Goal: Task Accomplishment & Management: Use online tool/utility

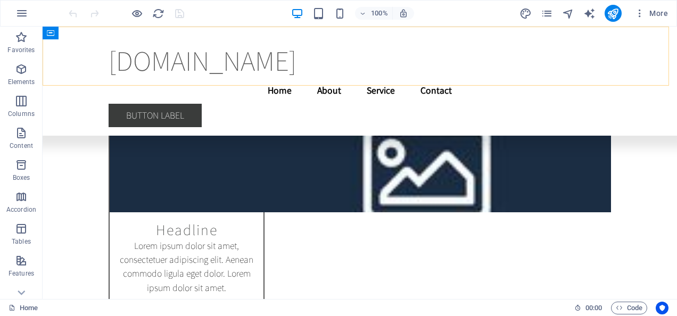
scroll to position [6049, 0]
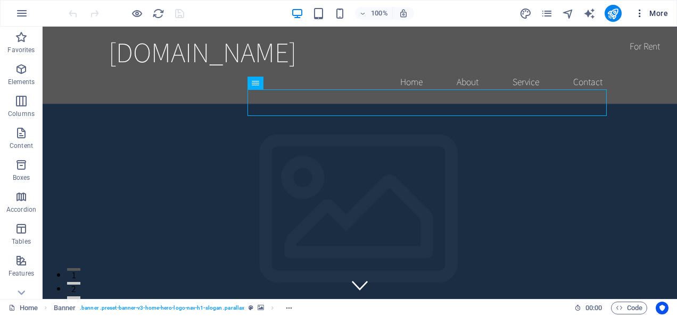
click at [653, 15] on span "More" at bounding box center [652, 13] width 34 height 11
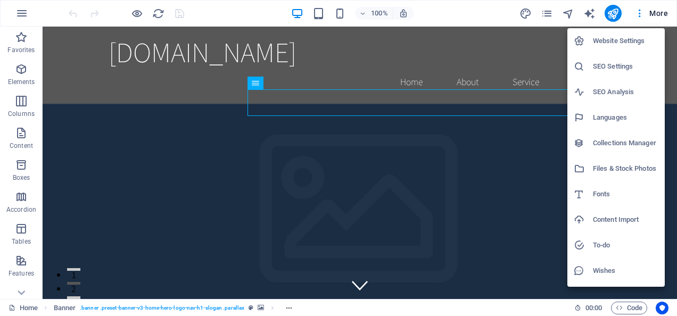
click at [643, 38] on h6 "Website Settings" at bounding box center [626, 41] width 66 height 13
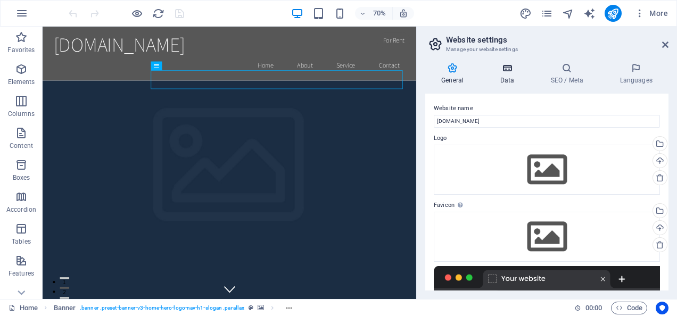
click at [512, 77] on h4 "Data" at bounding box center [509, 74] width 51 height 22
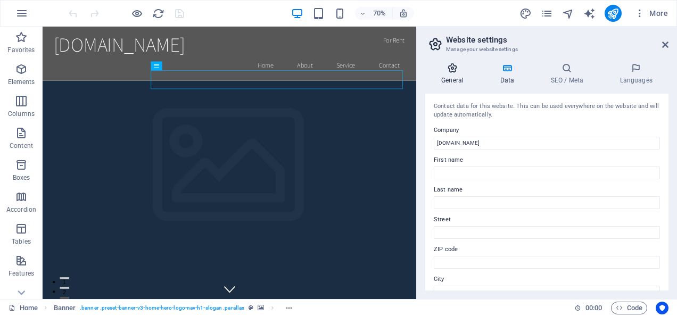
click at [459, 77] on h4 "General" at bounding box center [455, 74] width 59 height 22
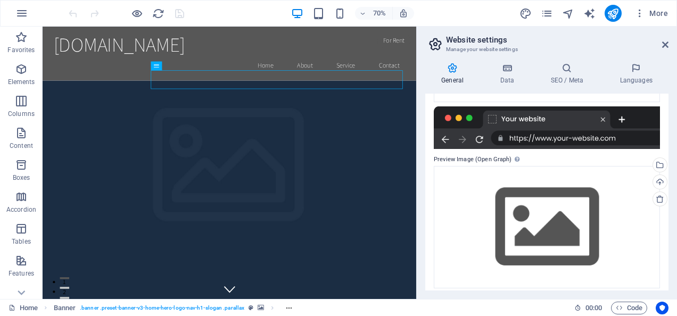
scroll to position [166, 0]
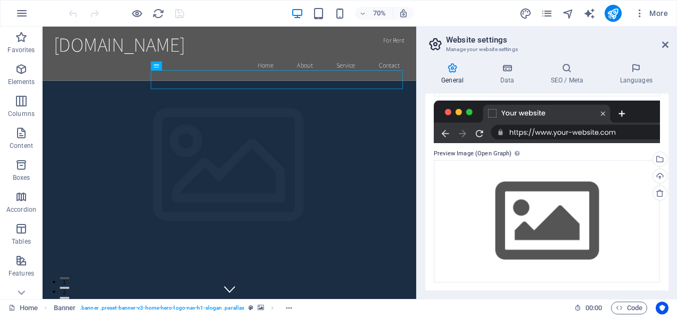
click at [562, 132] on div at bounding box center [547, 122] width 226 height 43
click at [665, 84] on h4 "Languages" at bounding box center [636, 74] width 65 height 22
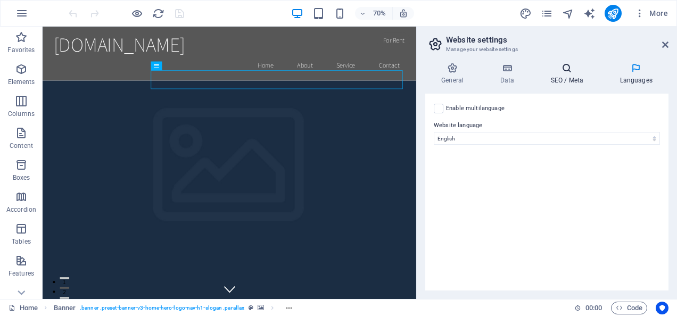
click at [561, 80] on h4 "SEO / Meta" at bounding box center [569, 74] width 69 height 22
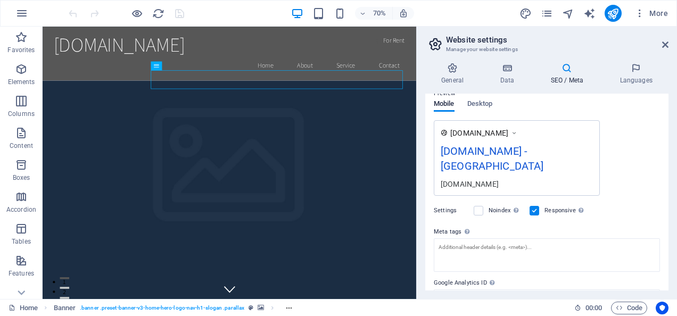
scroll to position [193, 0]
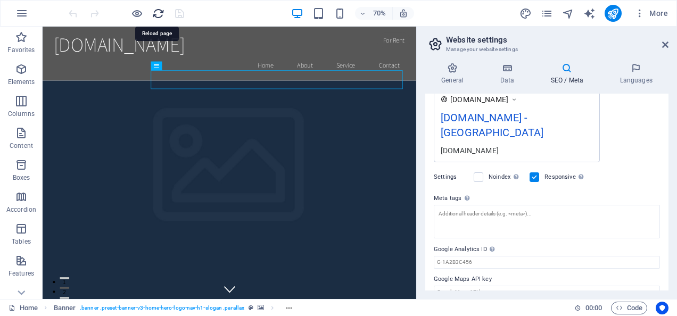
click at [156, 12] on icon "reload" at bounding box center [158, 13] width 12 height 12
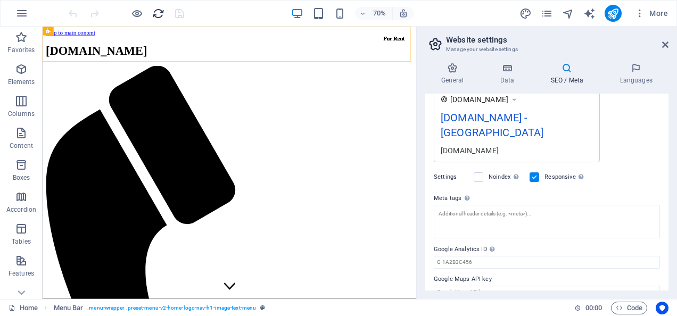
scroll to position [0, 0]
click at [642, 12] on icon "button" at bounding box center [640, 13] width 11 height 11
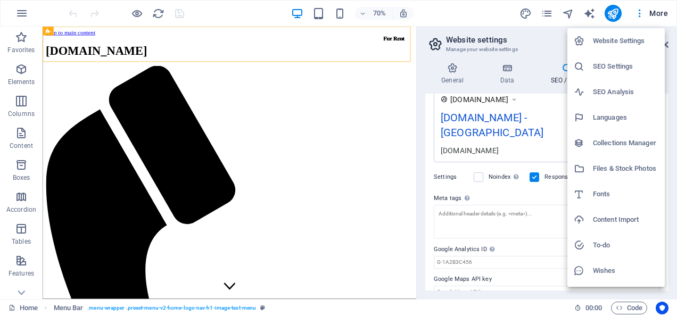
click at [472, 12] on div at bounding box center [338, 158] width 677 height 316
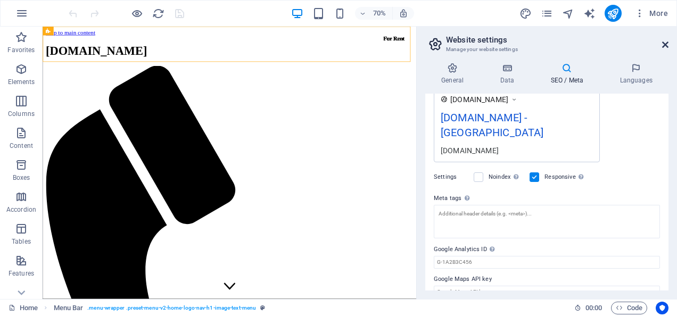
click at [668, 44] on icon at bounding box center [666, 44] width 6 height 9
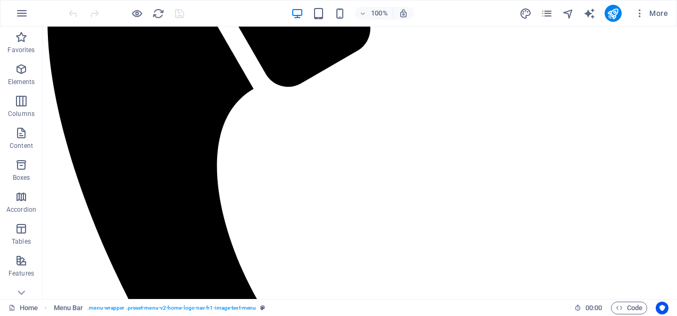
scroll to position [533, 0]
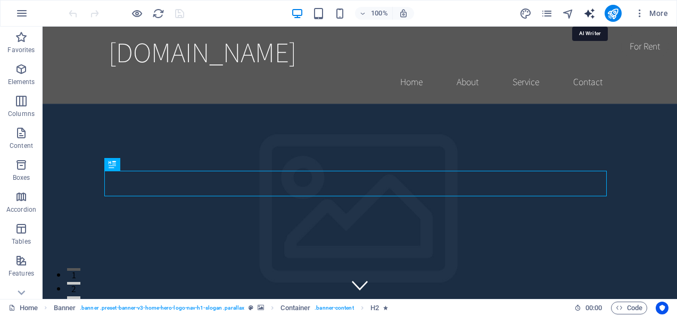
click at [588, 13] on icon "text_generator" at bounding box center [590, 13] width 12 height 12
select select "English"
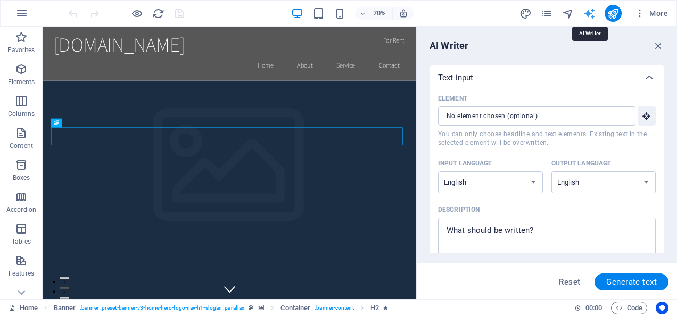
click at [588, 13] on icon "text_generator" at bounding box center [590, 13] width 12 height 12
click at [658, 44] on icon "button" at bounding box center [659, 46] width 12 height 12
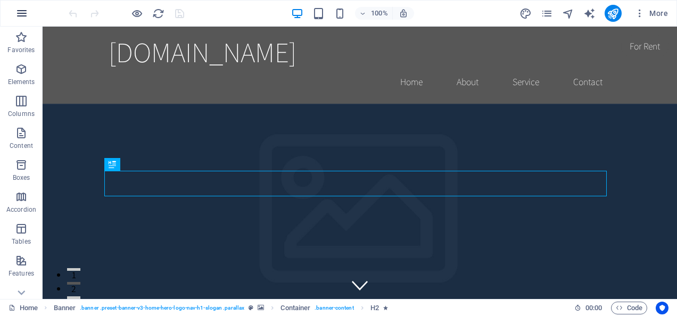
click at [23, 16] on icon "button" at bounding box center [21, 13] width 13 height 13
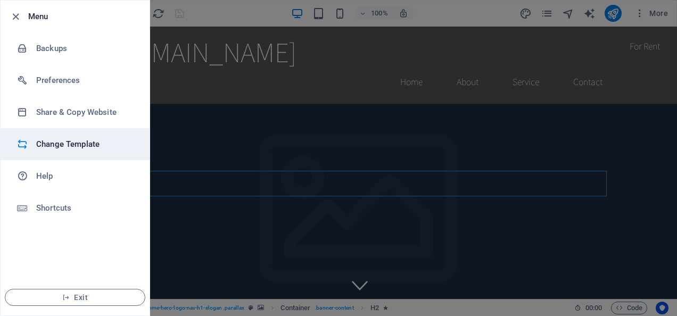
click at [84, 146] on h6 "Change Template" at bounding box center [85, 144] width 99 height 13
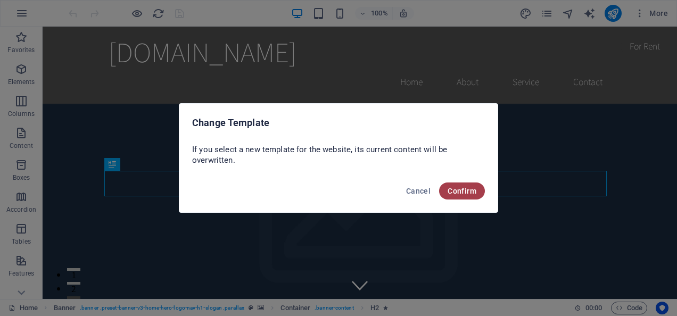
click at [463, 187] on span "Confirm" at bounding box center [462, 191] width 29 height 9
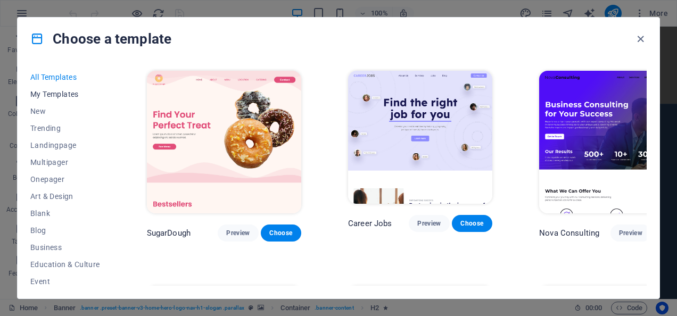
click at [71, 92] on span "My Templates" at bounding box center [65, 94] width 70 height 9
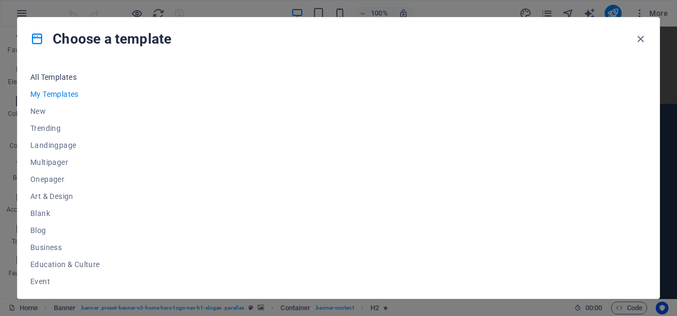
click at [64, 76] on span "All Templates" at bounding box center [65, 77] width 70 height 9
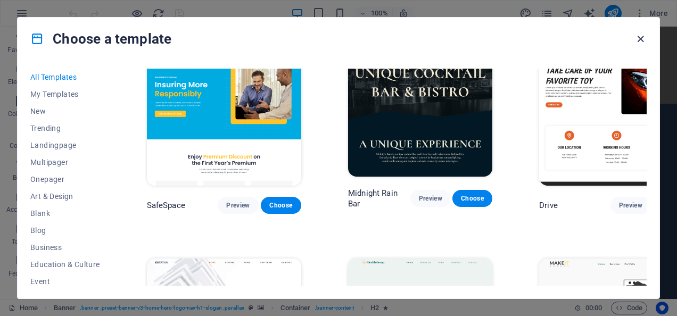
click at [639, 37] on icon "button" at bounding box center [641, 39] width 12 height 12
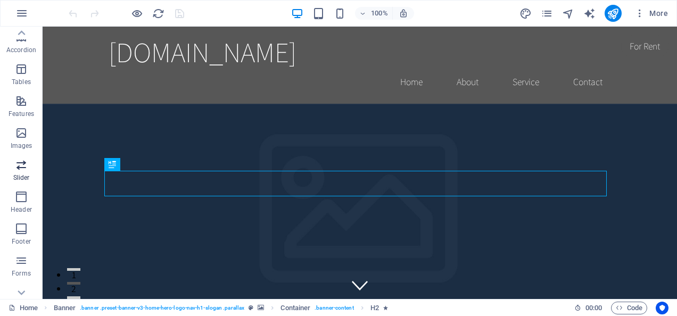
scroll to position [207, 0]
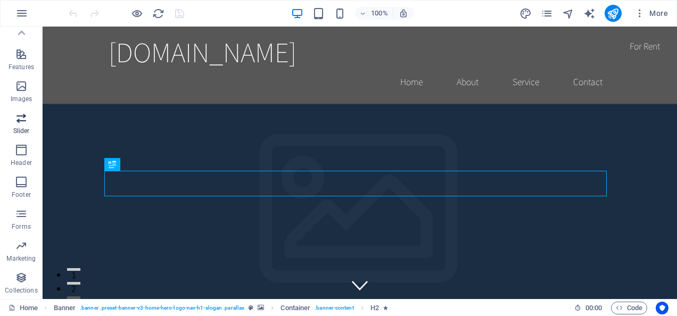
click at [19, 113] on icon "button" at bounding box center [21, 118] width 13 height 13
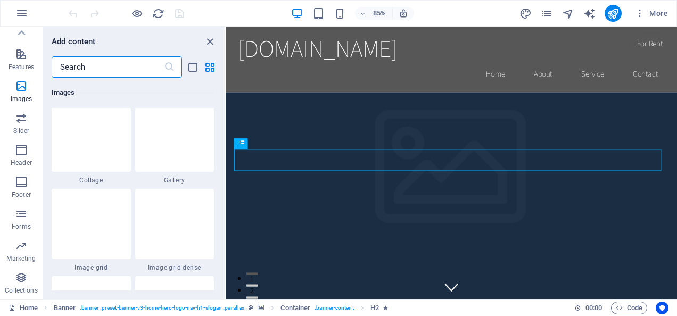
scroll to position [5399, 0]
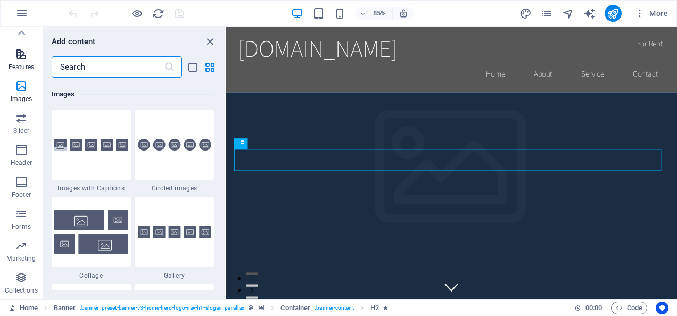
click at [16, 57] on icon "button" at bounding box center [21, 54] width 13 height 13
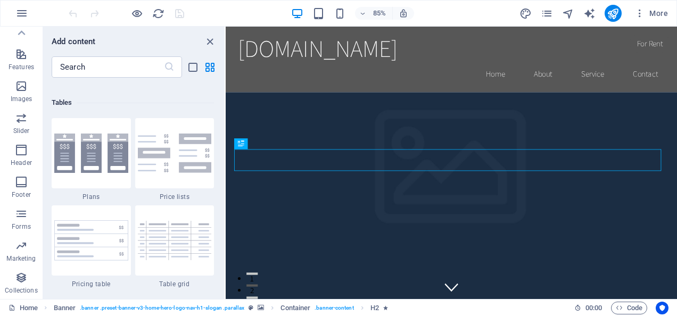
scroll to position [3672, 0]
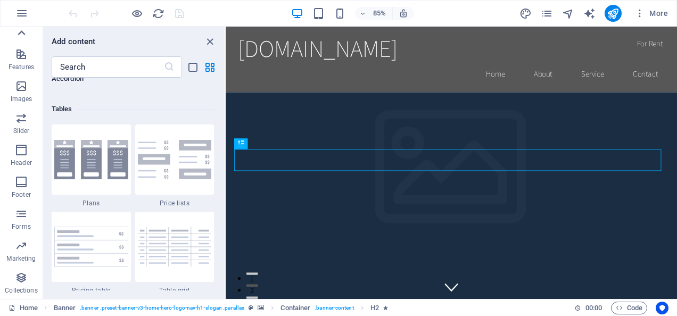
click at [16, 32] on icon at bounding box center [21, 33] width 15 height 15
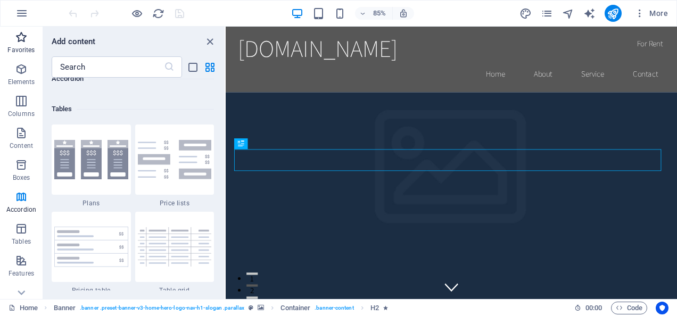
click at [20, 33] on icon "button" at bounding box center [21, 37] width 13 height 13
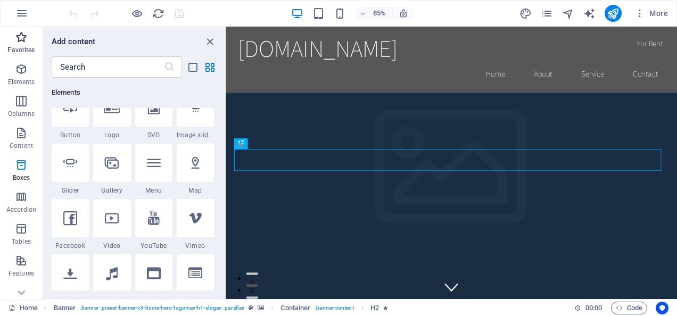
scroll to position [1, 0]
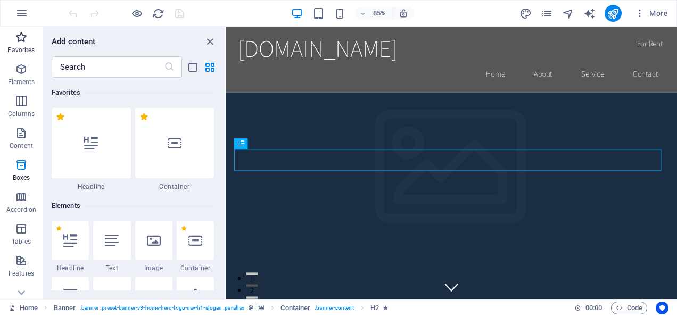
click at [20, 33] on icon "button" at bounding box center [21, 37] width 13 height 13
click at [20, 34] on icon "button" at bounding box center [21, 37] width 13 height 13
click at [27, 14] on icon "button" at bounding box center [21, 13] width 13 height 13
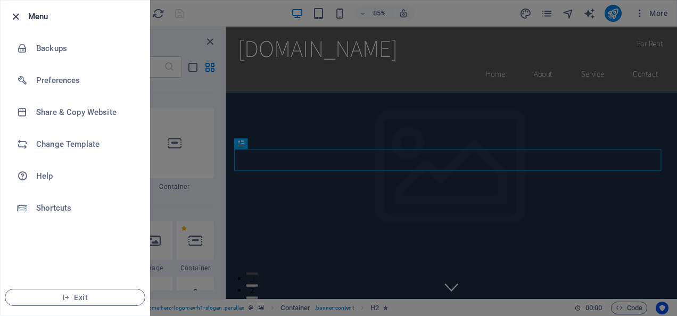
click at [12, 18] on icon "button" at bounding box center [16, 17] width 12 height 12
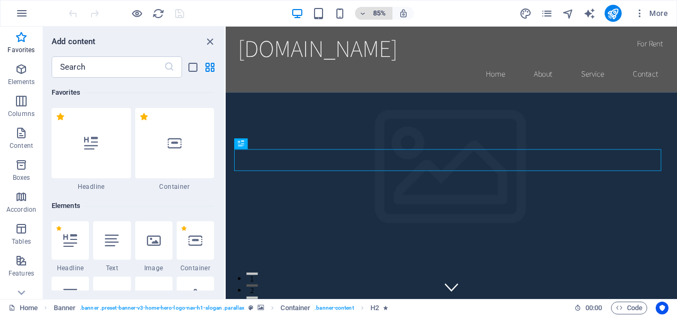
click at [367, 11] on span "85%" at bounding box center [373, 13] width 29 height 13
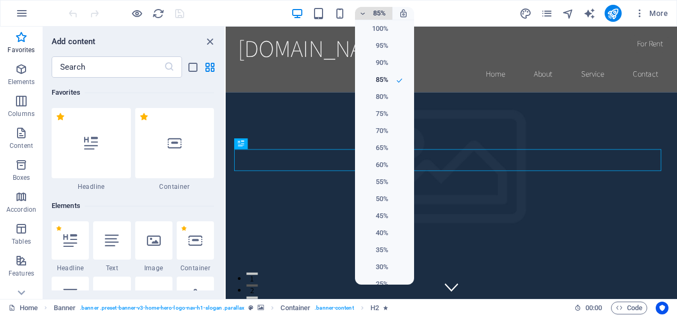
click at [367, 11] on div at bounding box center [338, 158] width 677 height 316
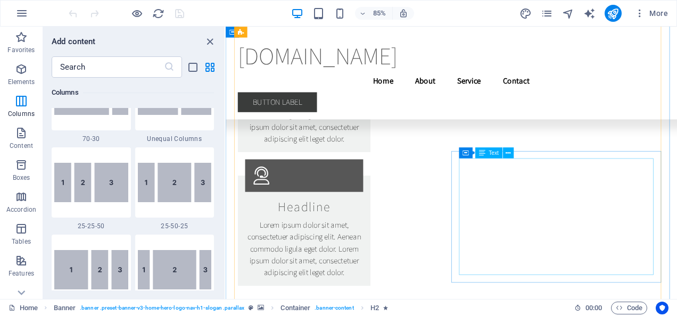
scroll to position [9662, 0]
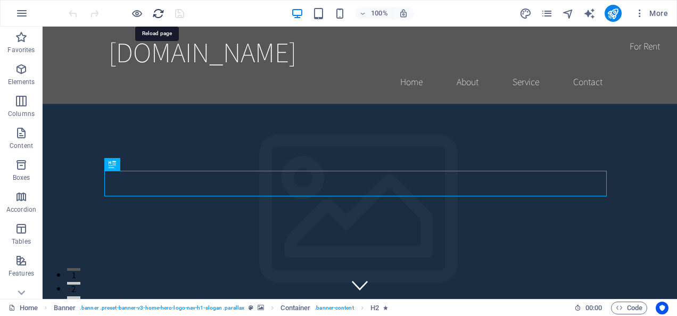
click at [157, 10] on icon "reload" at bounding box center [158, 13] width 12 height 12
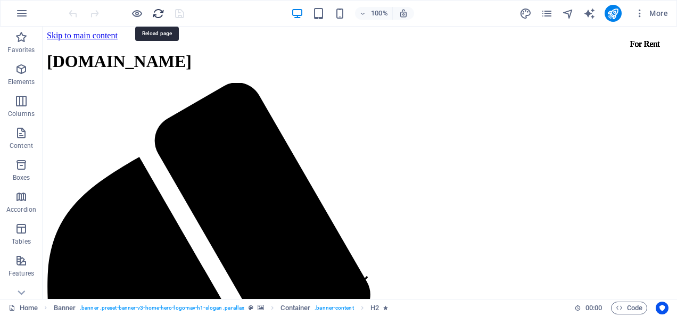
click at [157, 10] on icon "reload" at bounding box center [158, 13] width 12 height 12
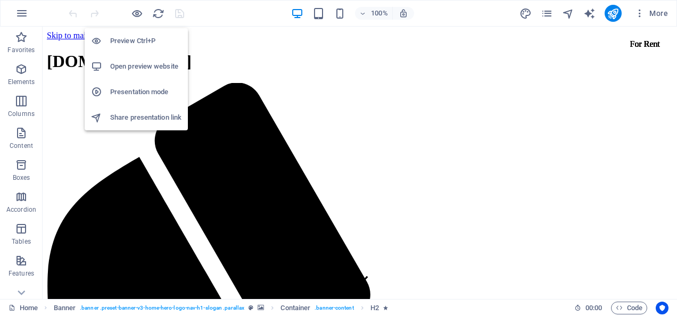
click at [166, 69] on h6 "Open preview website" at bounding box center [145, 66] width 71 height 13
